Goal: Information Seeking & Learning: Learn about a topic

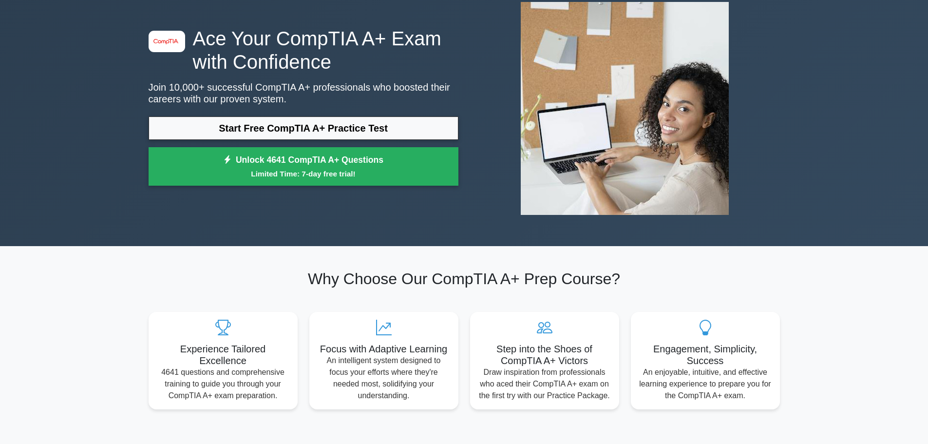
scroll to position [49, 0]
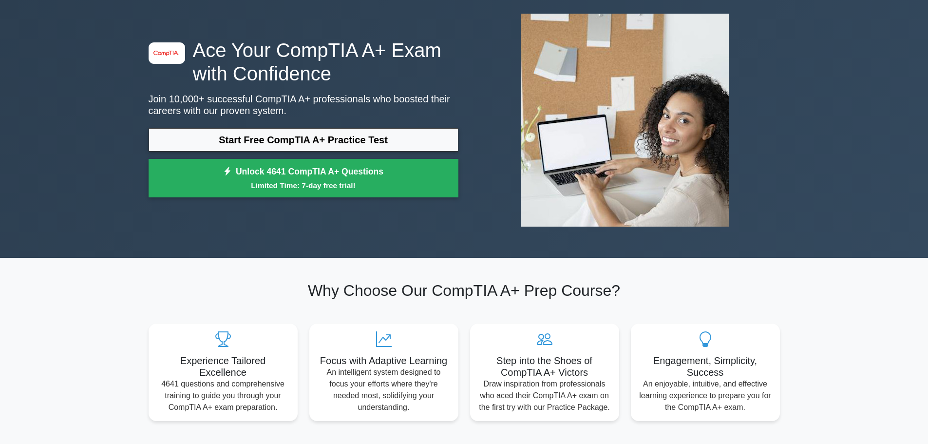
click at [337, 144] on link "Start Free CompTIA A+ Practice Test" at bounding box center [304, 139] width 310 height 23
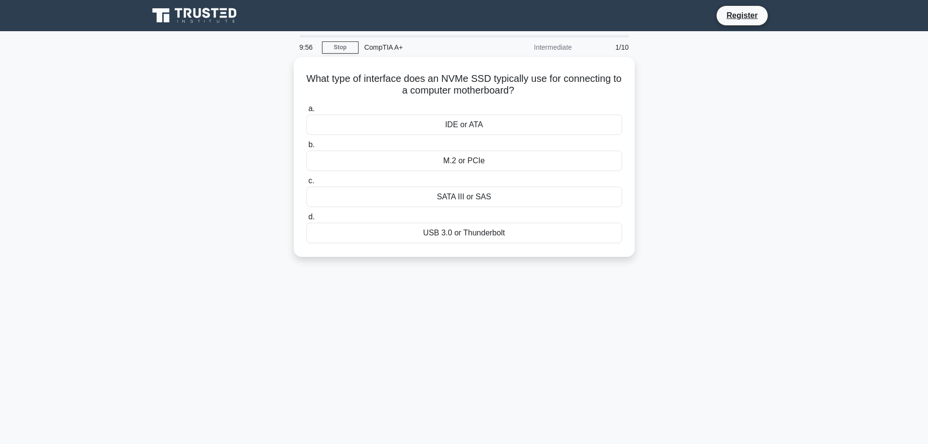
click at [488, 159] on div "M.2 or PCIe" at bounding box center [464, 161] width 316 height 20
click at [306, 148] on input "b. M.2 or PCIe" at bounding box center [306, 145] width 0 height 6
drag, startPoint x: 486, startPoint y: 192, endPoint x: 484, endPoint y: 379, distance: 186.6
click at [484, 379] on div "9:49 Stop CompTIA A+ Intermediate 2/10 Which UEFI feature allows for enhanced s…" at bounding box center [464, 278] width 643 height 487
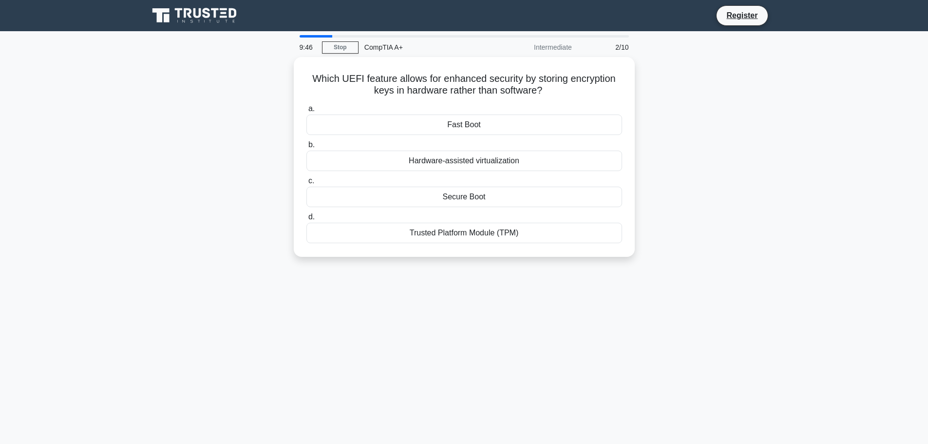
click at [480, 234] on div "Trusted Platform Module (TPM)" at bounding box center [464, 233] width 316 height 20
click at [306, 220] on input "d. Trusted Platform Module (TPM)" at bounding box center [306, 217] width 0 height 6
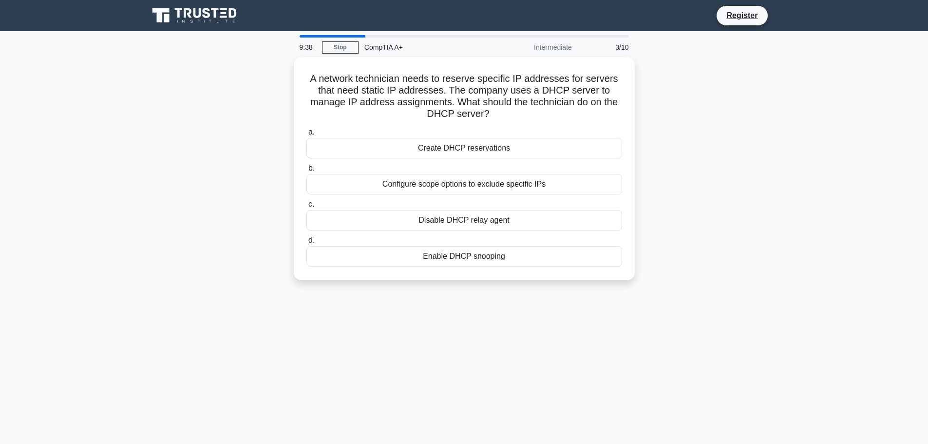
click at [503, 147] on div "Create DHCP reservations" at bounding box center [464, 148] width 316 height 20
click at [306, 135] on input "a. Create DHCP reservations" at bounding box center [306, 132] width 0 height 6
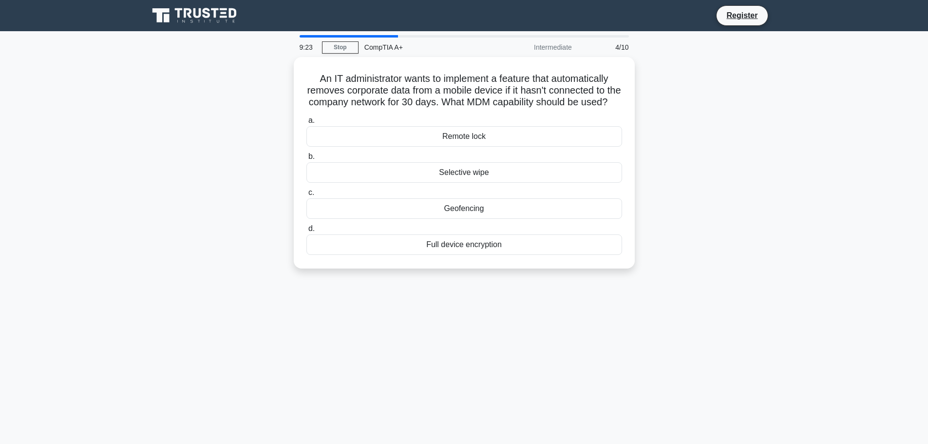
click at [507, 183] on div "Selective wipe" at bounding box center [464, 172] width 316 height 20
click at [306, 160] on input "b. Selective wipe" at bounding box center [306, 156] width 0 height 6
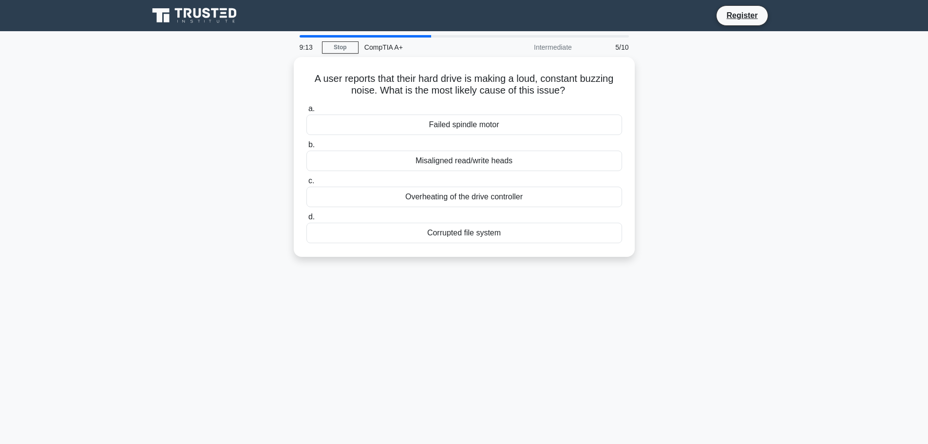
click at [506, 122] on div "Failed spindle motor" at bounding box center [464, 124] width 316 height 20
click at [306, 112] on input "a. Failed spindle motor" at bounding box center [306, 109] width 0 height 6
click at [490, 160] on div "Ciphertext-only attack" at bounding box center [464, 161] width 316 height 20
click at [306, 148] on input "b. Ciphertext-only attack" at bounding box center [306, 145] width 0 height 6
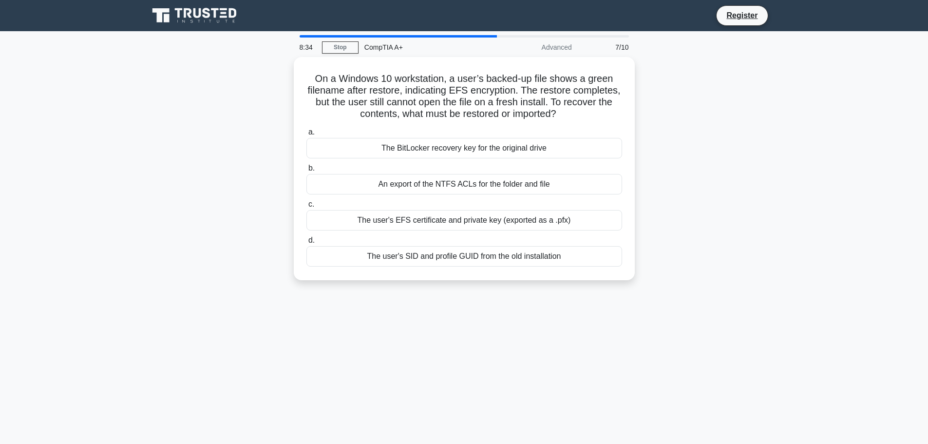
click at [452, 219] on div "The user's EFS certificate and private key (exported as a .pfx)" at bounding box center [464, 220] width 316 height 20
click at [306, 208] on input "c. The user's EFS certificate and private key (exported as a .pfx)" at bounding box center [306, 204] width 0 height 6
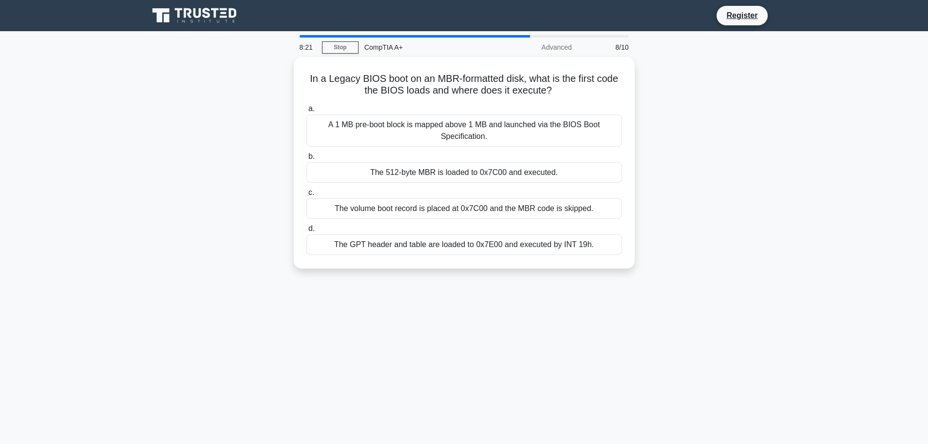
drag, startPoint x: 554, startPoint y: 87, endPoint x: 306, endPoint y: 77, distance: 248.2
click at [306, 77] on h5 "In a Legacy BIOS boot on an MBR-formatted disk, what is the first code the BIOS…" at bounding box center [464, 85] width 318 height 24
copy h5 "In a Legacy BIOS boot on an MBR-formatted disk, what is the first code the BIOS…"
drag, startPoint x: 668, startPoint y: 145, endPoint x: 601, endPoint y: 151, distance: 67.0
click at [668, 145] on div "In a Legacy BIOS boot on an MBR-formatted disk, what is the first code the BIOS…" at bounding box center [464, 168] width 643 height 223
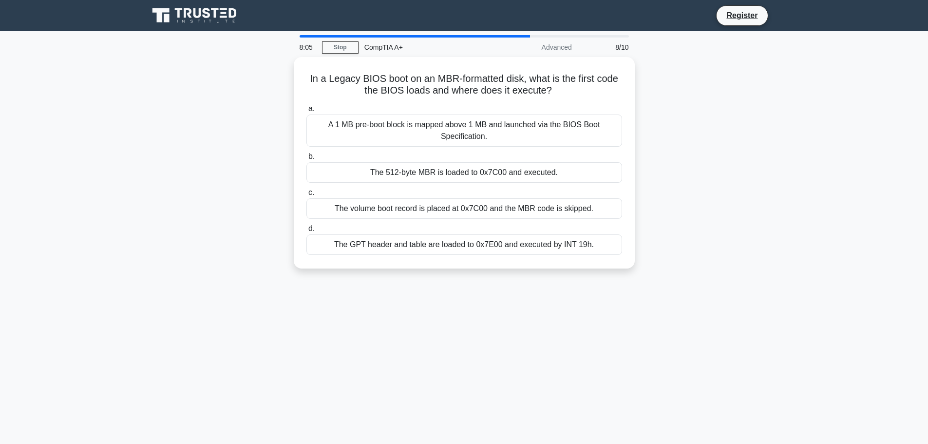
click at [448, 170] on div "The 512-byte MBR is loaded to 0x7C00 and executed." at bounding box center [464, 172] width 316 height 20
click at [306, 160] on input "b. The 512-byte MBR is loaded to 0x7C00 and executed." at bounding box center [306, 156] width 0 height 6
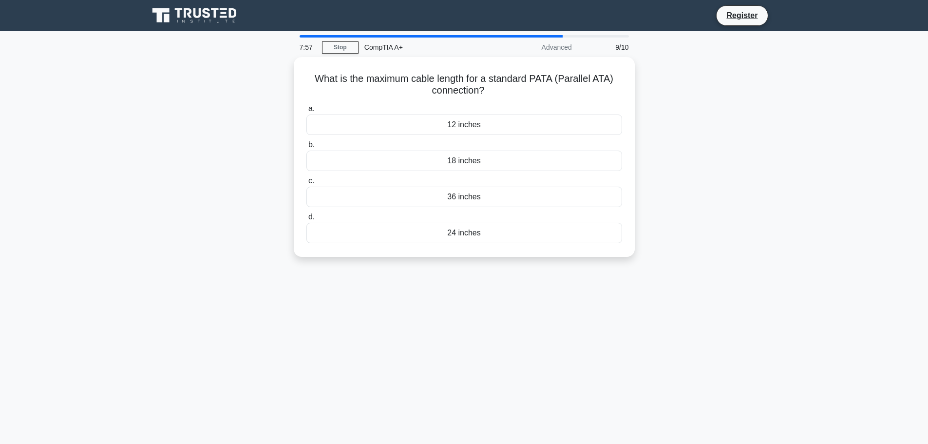
drag, startPoint x: 505, startPoint y: 89, endPoint x: 293, endPoint y: 73, distance: 212.6
click at [294, 73] on div "What is the maximum cable length for a standard PATA (Parallel ATA) connection?…" at bounding box center [464, 157] width 341 height 200
copy h5 "What is the maximum cable length for a standard PATA (Parallel ATA) connection?"
click at [503, 124] on div "12 inches" at bounding box center [464, 124] width 316 height 20
click at [306, 112] on input "a. 12 inches" at bounding box center [306, 109] width 0 height 6
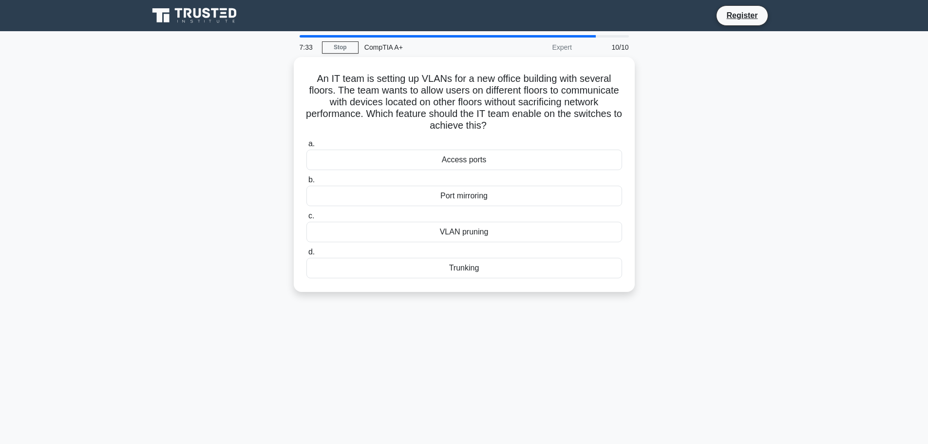
click at [495, 267] on div "Trunking" at bounding box center [464, 268] width 316 height 20
click at [306, 255] on input "d. Trunking" at bounding box center [306, 252] width 0 height 6
